Goal: Obtain resource: Download file/media

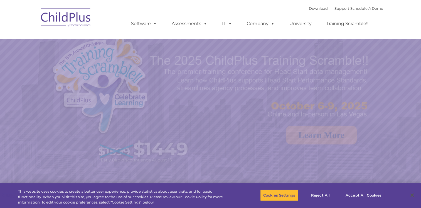
select select "MEDIUM"
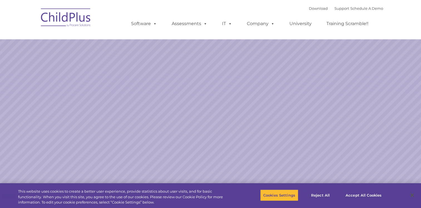
select select "MEDIUM"
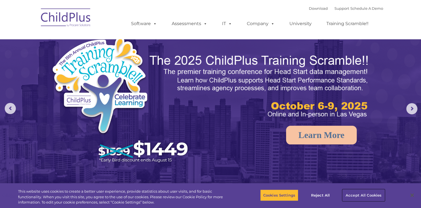
click at [360, 196] on button "Accept All Cookies" at bounding box center [364, 195] width 42 height 12
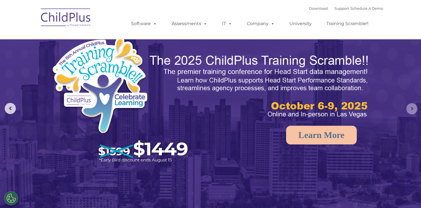
click at [409, 104] on rs-arrow at bounding box center [411, 108] width 11 height 11
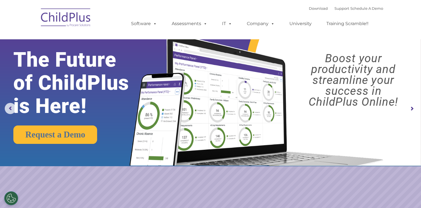
click at [409, 104] on rs-arrow at bounding box center [411, 108] width 11 height 11
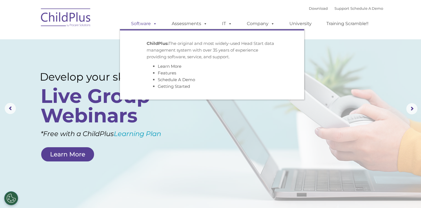
click at [142, 24] on link "Software" at bounding box center [144, 23] width 37 height 11
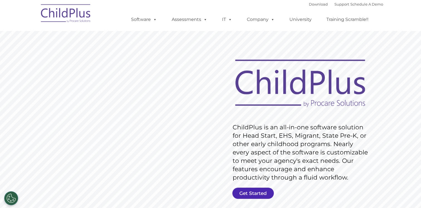
click at [258, 189] on link "Get Started" at bounding box center [252, 192] width 41 height 11
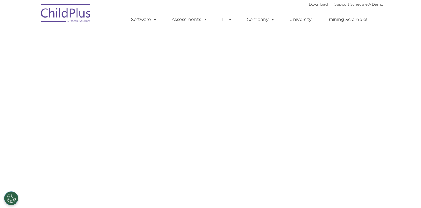
select select "MEDIUM"
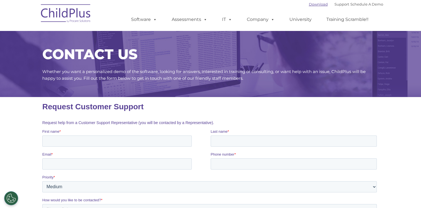
click at [316, 5] on link "Download" at bounding box center [318, 4] width 19 height 4
